Goal: Task Accomplishment & Management: Manage account settings

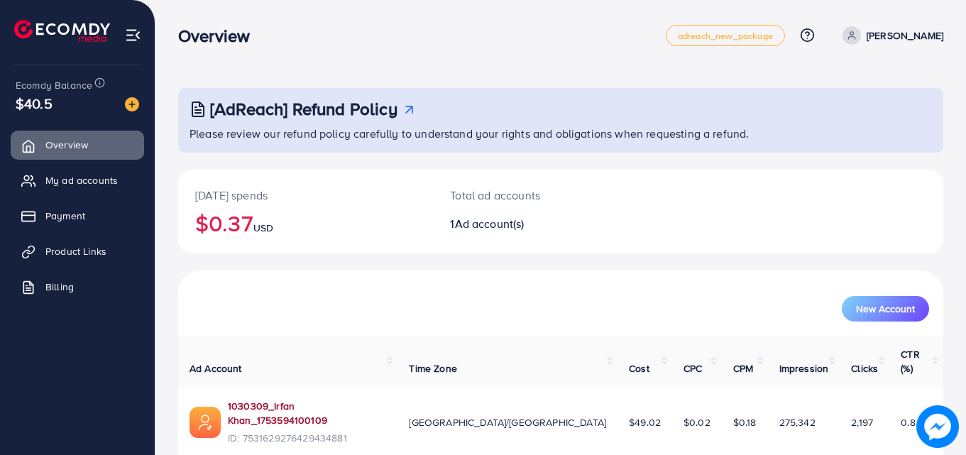
click at [253, 399] on link "1030309_Irfan Khan_1753594100109" at bounding box center [307, 413] width 158 height 29
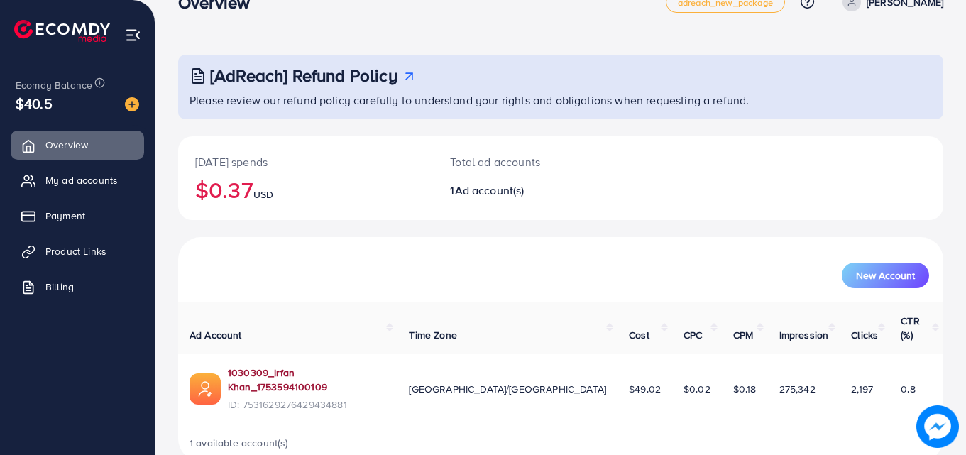
click at [309, 365] on link "1030309_Irfan Khan_1753594100109" at bounding box center [307, 379] width 158 height 29
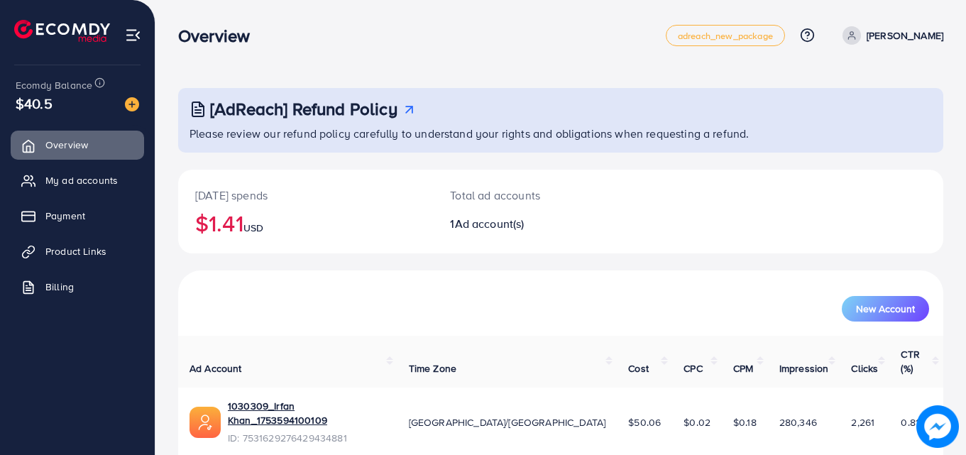
click at [361, 296] on div "New Account" at bounding box center [560, 309] width 737 height 26
click at [270, 399] on link "1030309_Irfan Khan_1753594100109" at bounding box center [307, 413] width 158 height 29
